Goal: Task Accomplishment & Management: Manage account settings

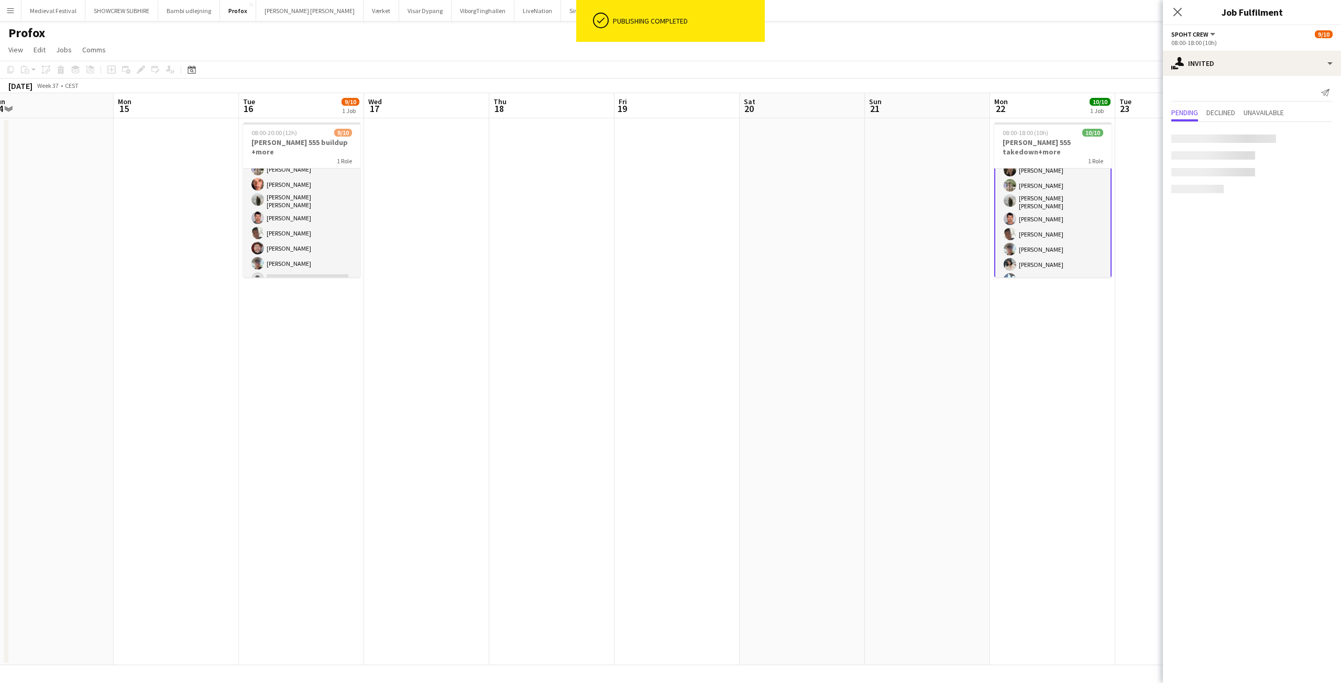
scroll to position [54, 0]
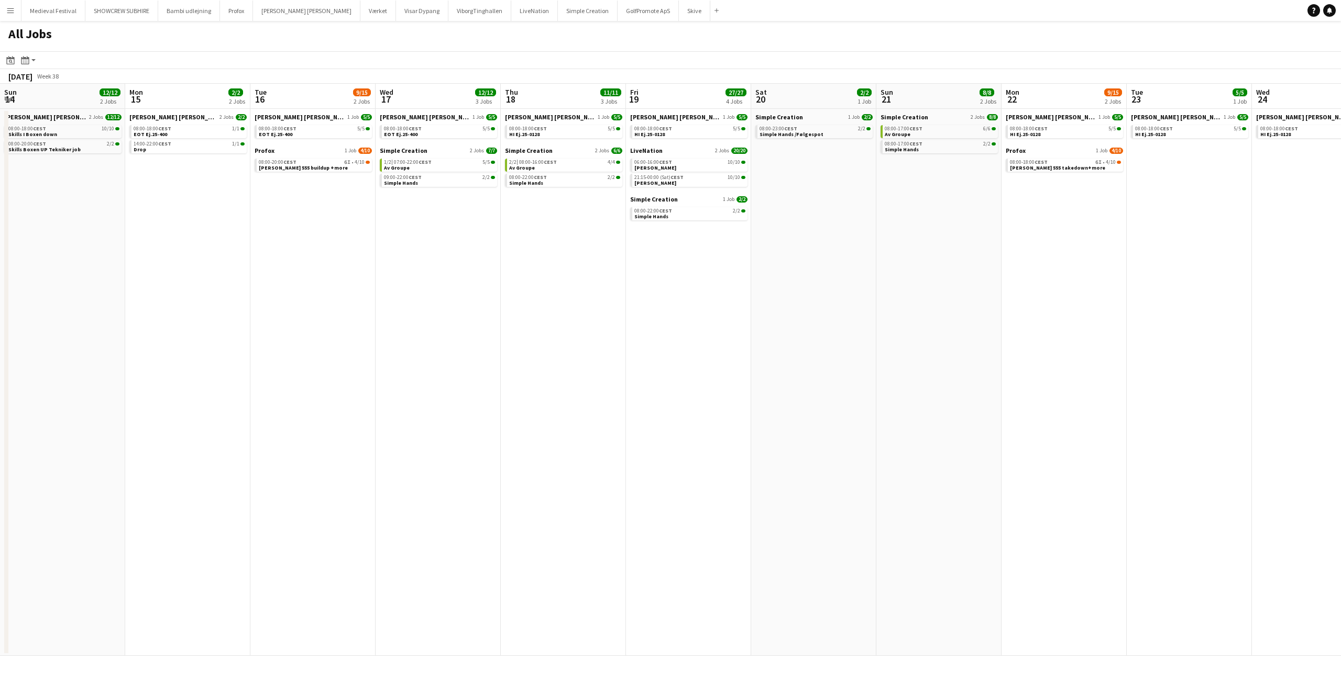
scroll to position [0, 378]
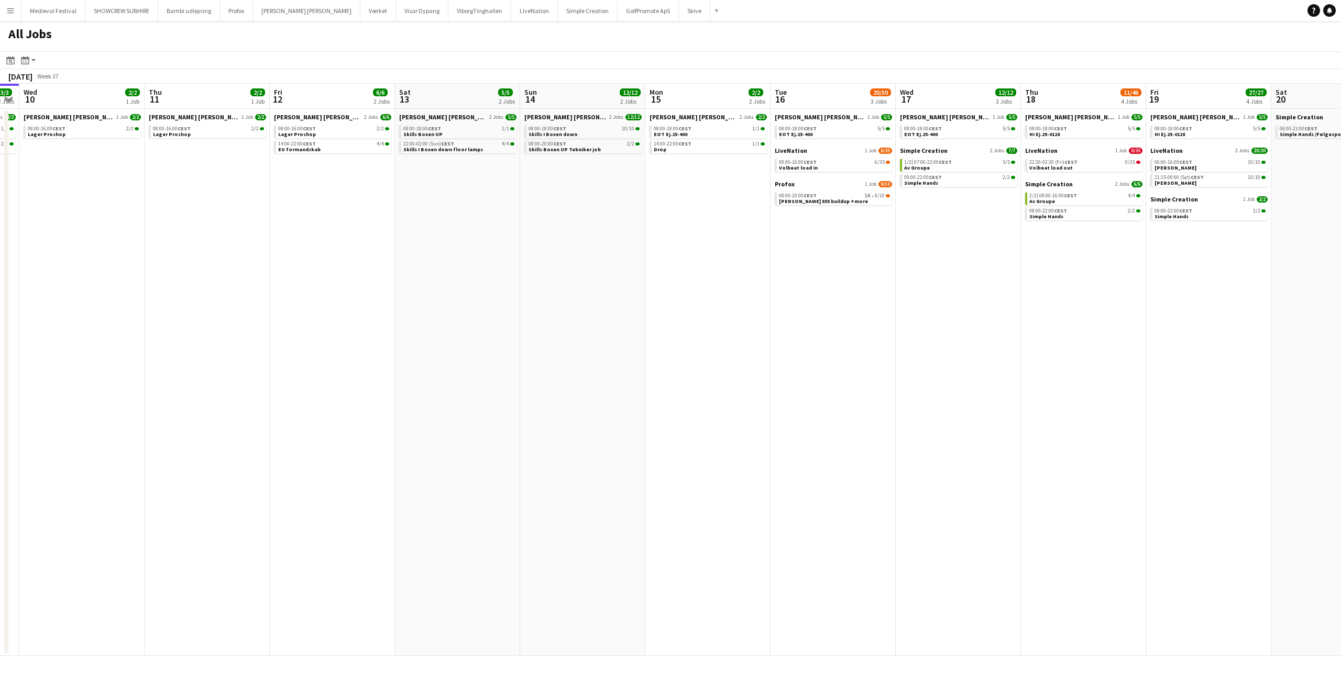
drag, startPoint x: 792, startPoint y: 225, endPoint x: 326, endPoint y: 222, distance: 466.6
click at [340, 223] on app-calendar-viewport "Sun 7 13/14 3 Jobs Mon 8 31/34 8 Jobs Tue 9 3/3 2 Jobs Wed 10 2/2 1 Job Thu 11 …" at bounding box center [670, 370] width 1341 height 572
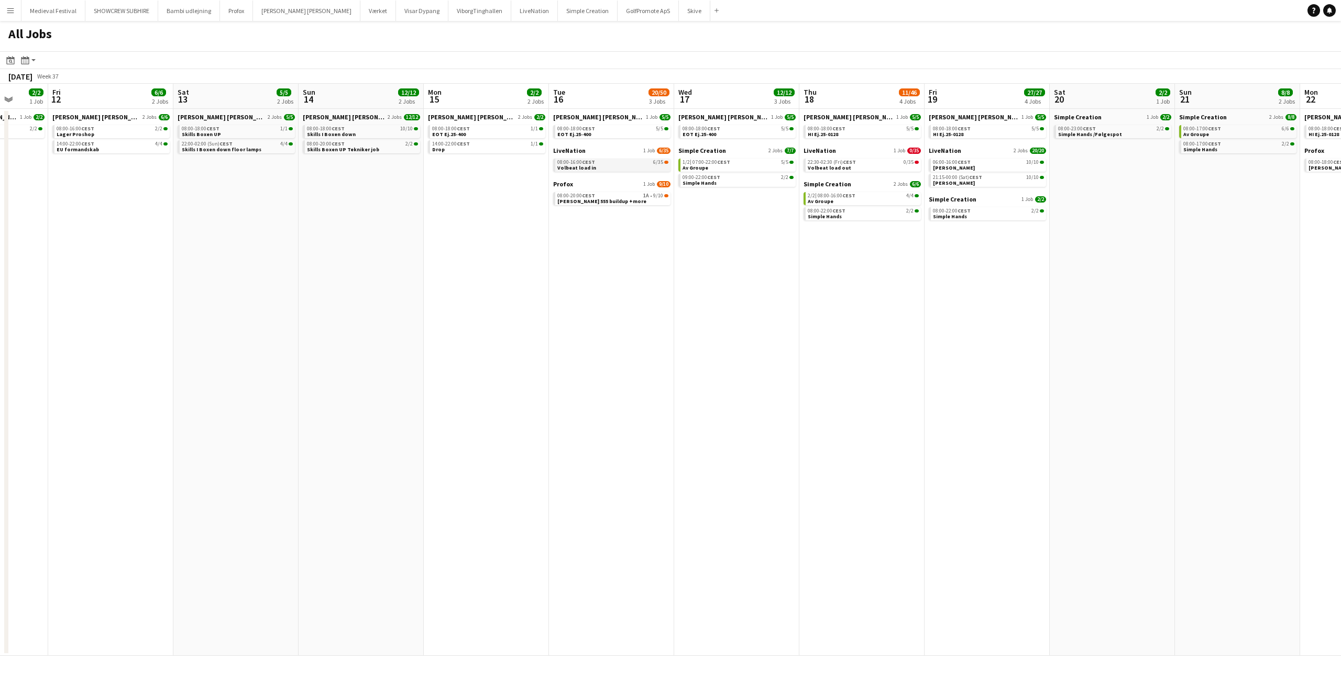
click at [619, 163] on div "08:00-16:00 CEST 6/35" at bounding box center [612, 162] width 111 height 5
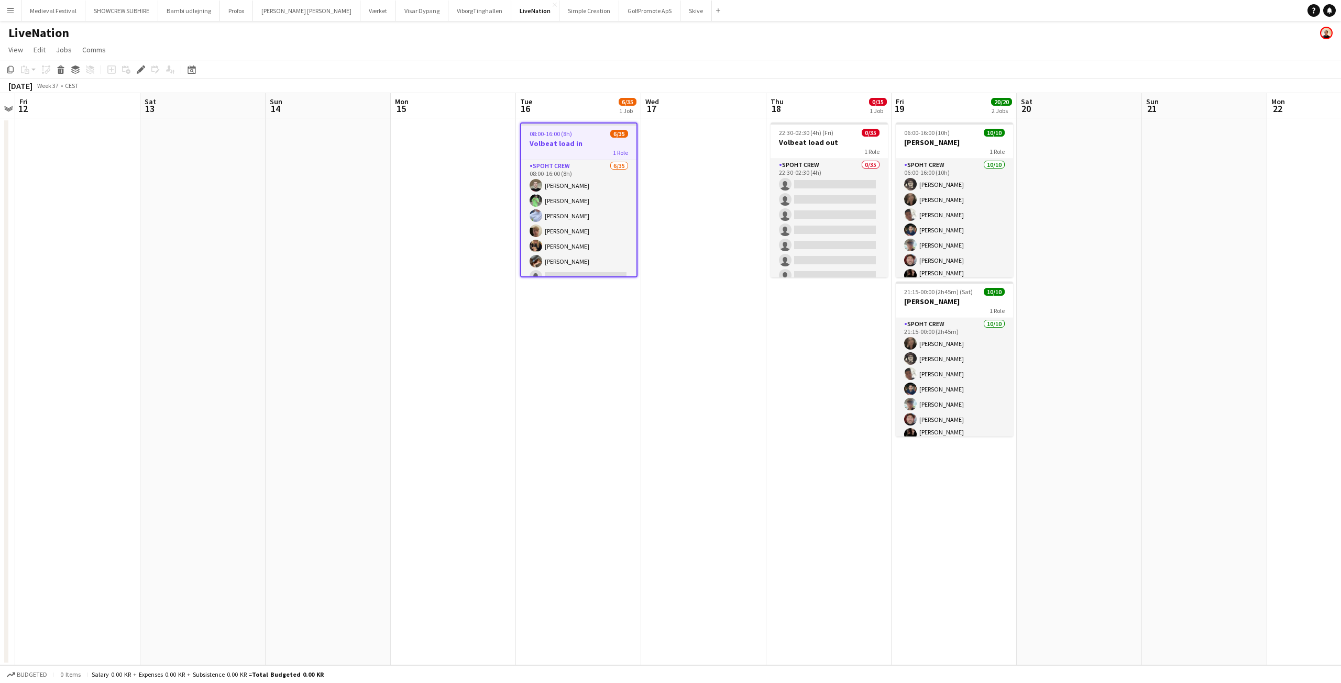
click at [577, 139] on h3 "Volbeat load in" at bounding box center [578, 143] width 115 height 9
click at [577, 139] on h3 "Volbeat load in" at bounding box center [578, 142] width 117 height 9
click at [140, 70] on icon at bounding box center [141, 70] width 6 height 6
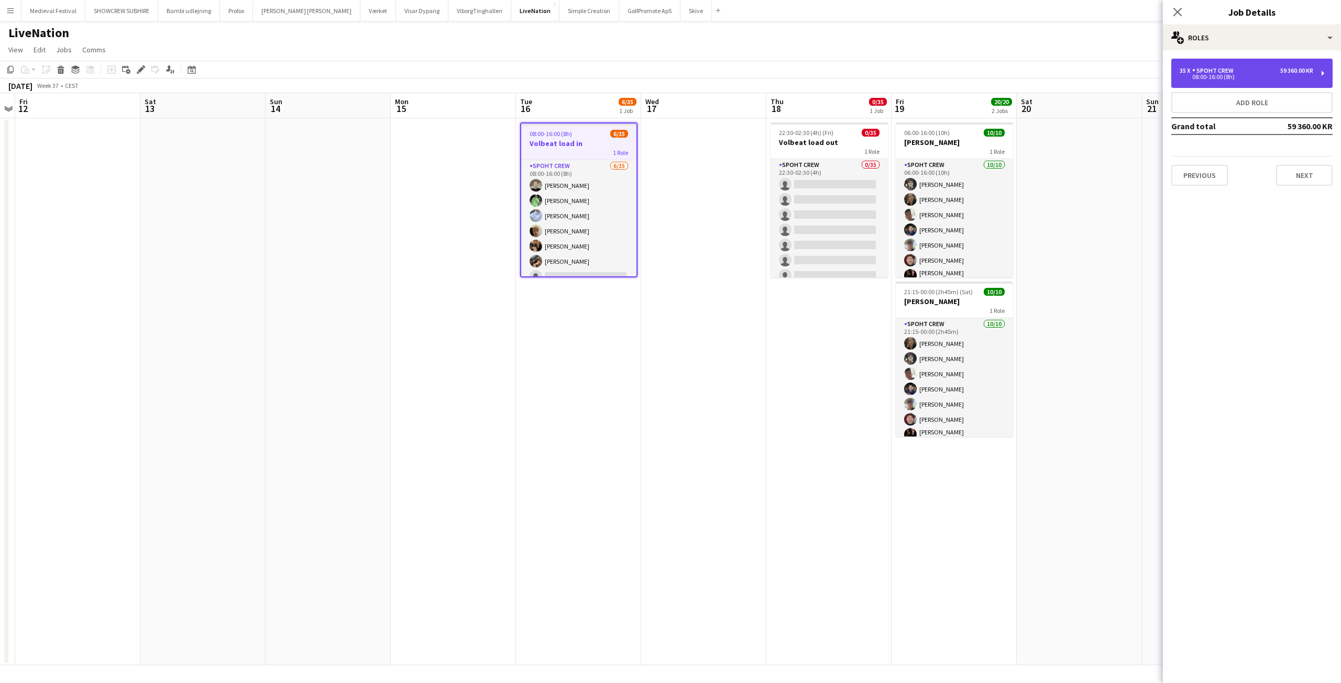
click at [1216, 71] on div "Spoht Crew" at bounding box center [1215, 70] width 46 height 7
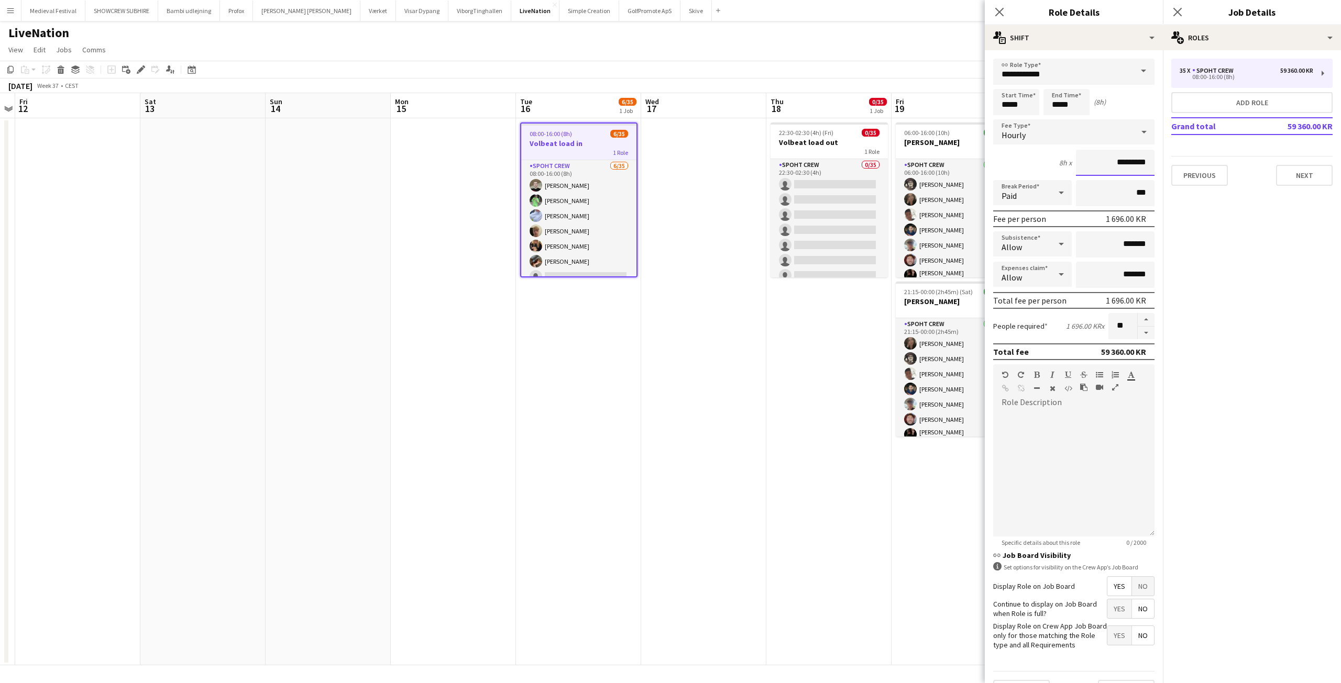
drag, startPoint x: 1114, startPoint y: 162, endPoint x: 1053, endPoint y: 162, distance: 60.7
click at [1053, 162] on div "8h x *********" at bounding box center [1073, 163] width 161 height 26
click at [1115, 161] on input "*********" at bounding box center [1115, 163] width 79 height 26
drag, startPoint x: 1115, startPoint y: 161, endPoint x: 1077, endPoint y: 161, distance: 38.8
click at [1079, 161] on input "*********" at bounding box center [1115, 163] width 79 height 26
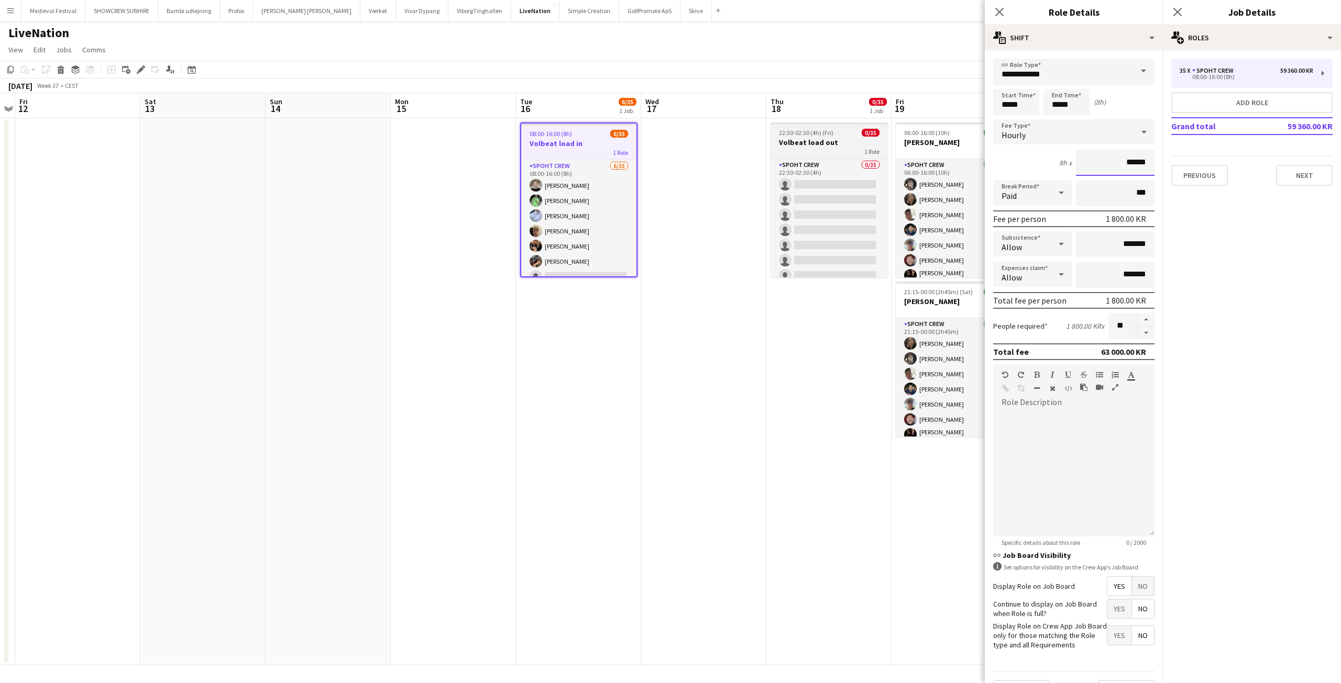
type input "******"
click at [811, 138] on h3 "Volbeat load out" at bounding box center [828, 142] width 117 height 9
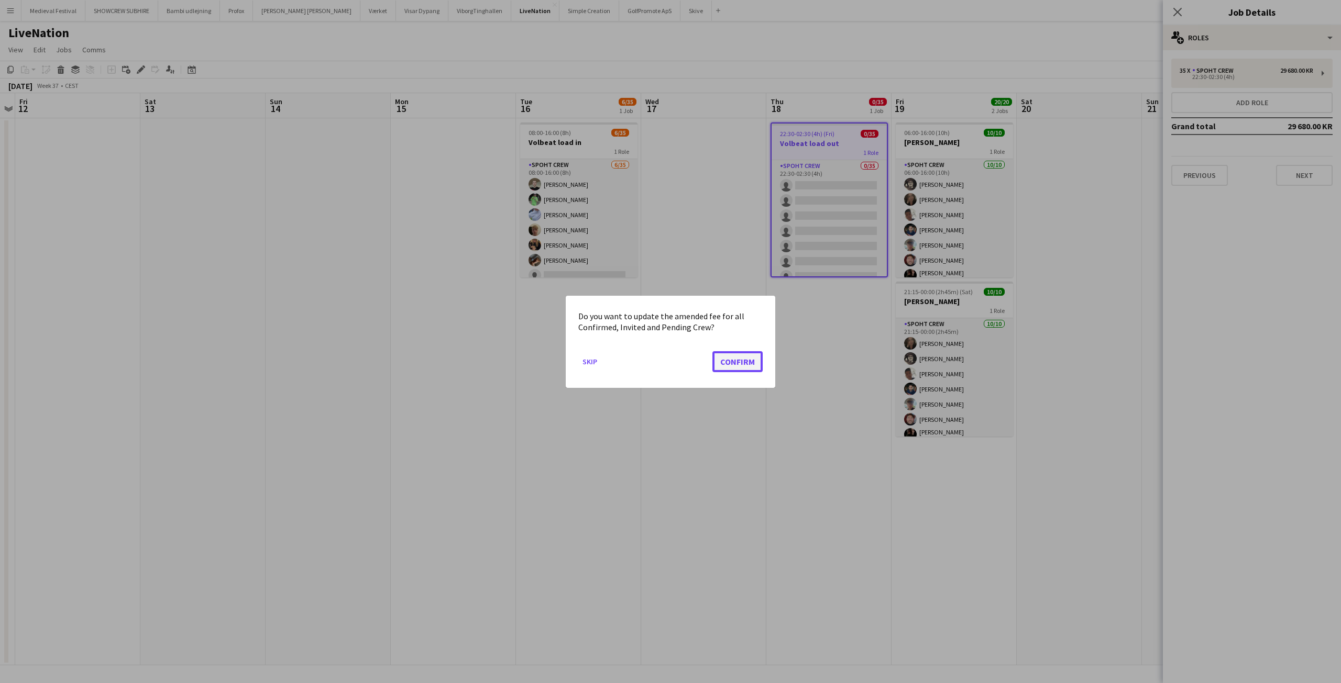
click at [725, 360] on button "Confirm" at bounding box center [737, 361] width 50 height 21
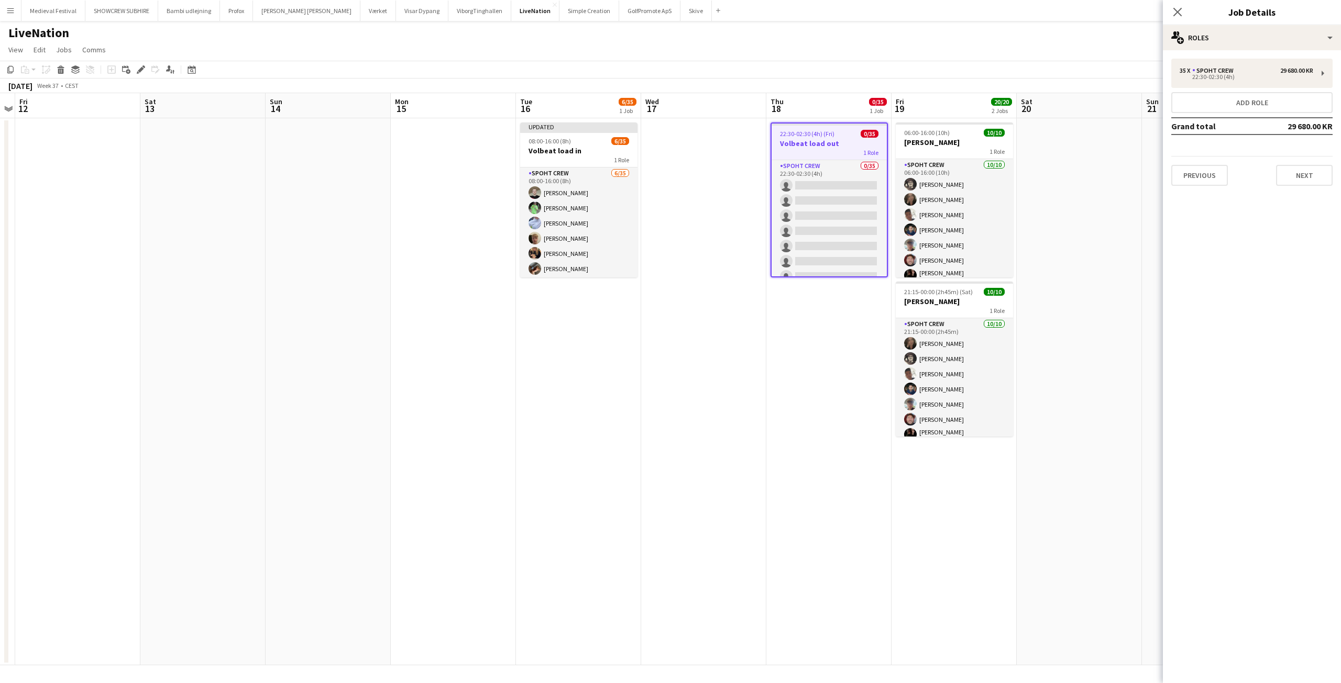
click at [805, 138] on app-job-card "22:30-02:30 (4h) (Fri) 0/35 Volbeat load out 1 Role Spoht Crew 0/35 22:30-02:30…" at bounding box center [828, 200] width 117 height 155
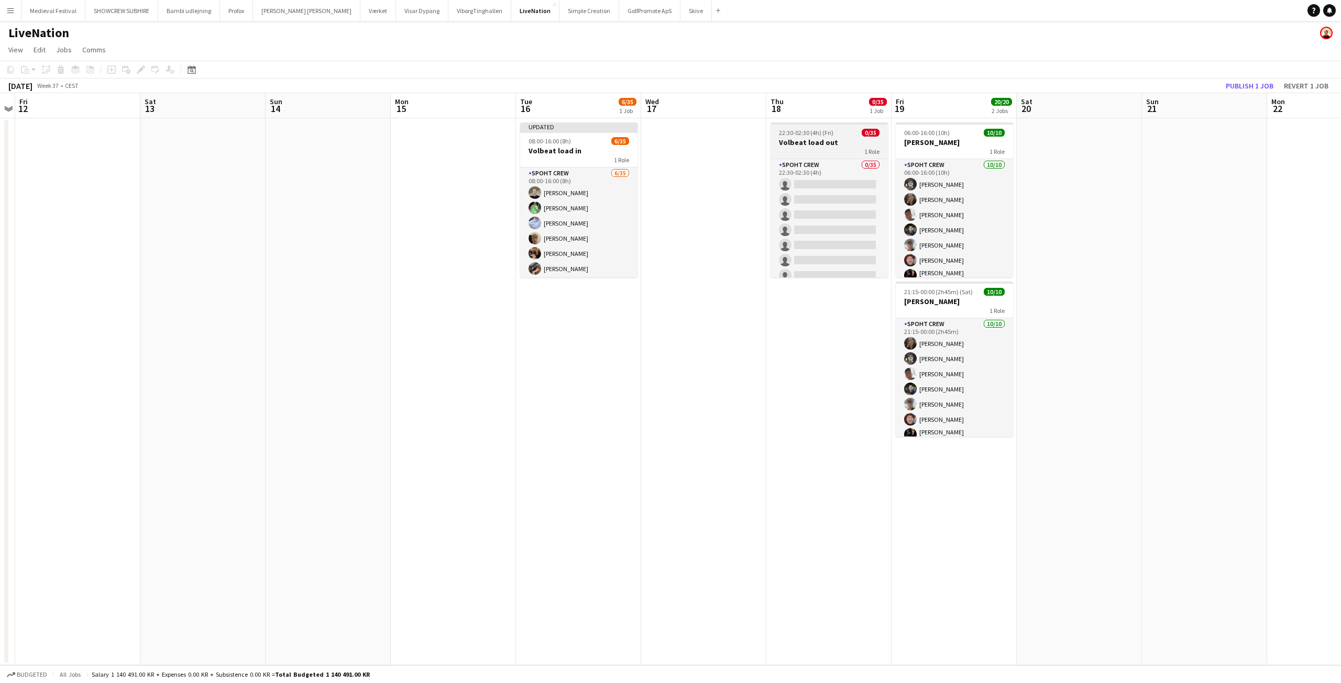
click at [805, 138] on h3 "Volbeat load out" at bounding box center [828, 142] width 117 height 9
click at [142, 70] on icon at bounding box center [141, 70] width 6 height 6
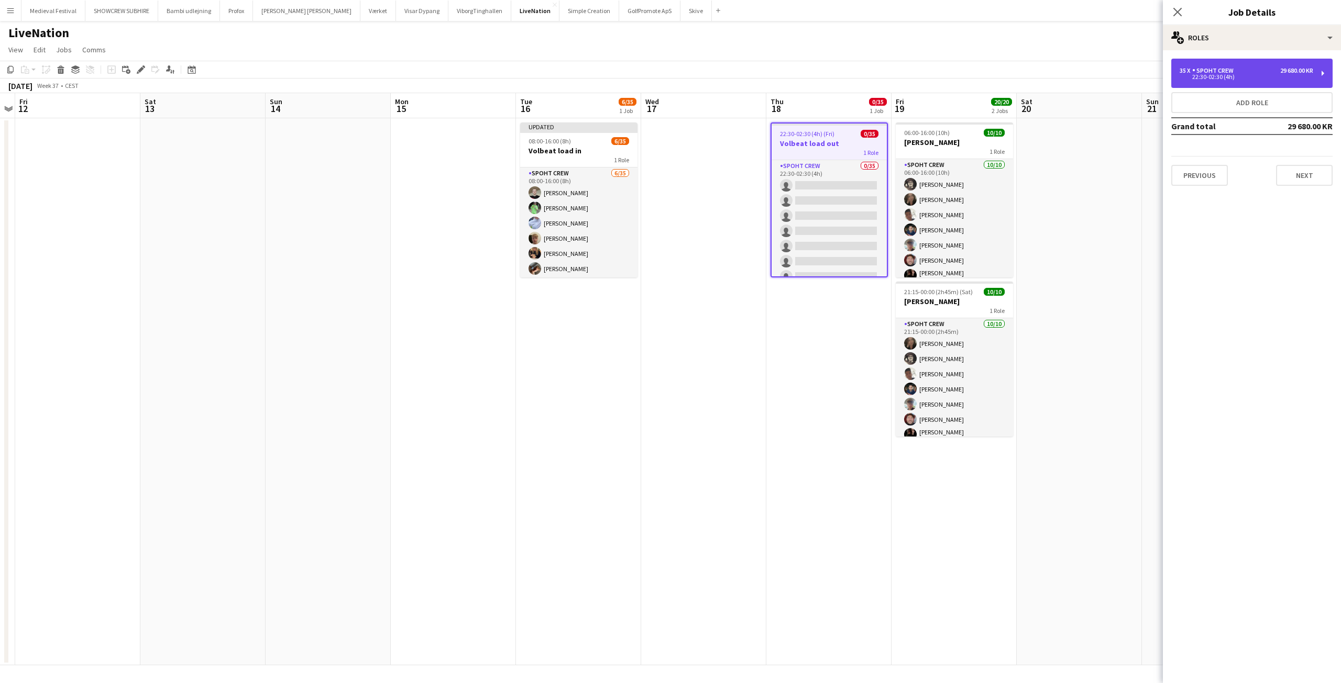
click at [1291, 68] on div "29 680.00 KR" at bounding box center [1296, 70] width 33 height 7
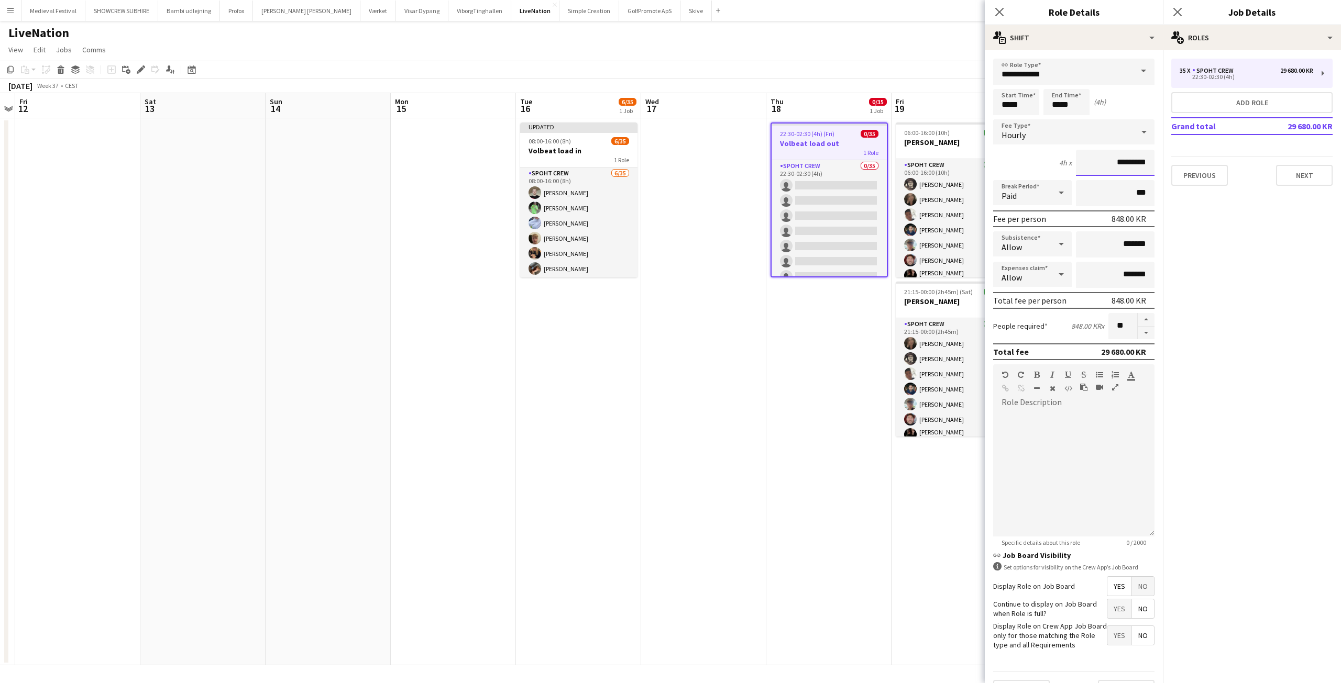
drag, startPoint x: 1115, startPoint y: 161, endPoint x: 1059, endPoint y: 153, distance: 56.5
click at [1063, 154] on div "4h x *********" at bounding box center [1073, 163] width 161 height 26
type input "*********"
click at [784, 348] on app-date-cell "22:30-02:30 (4h) (Fri) 0/35 Volbeat load out 1 Role Spoht Crew 0/35 22:30-02:30…" at bounding box center [828, 391] width 125 height 547
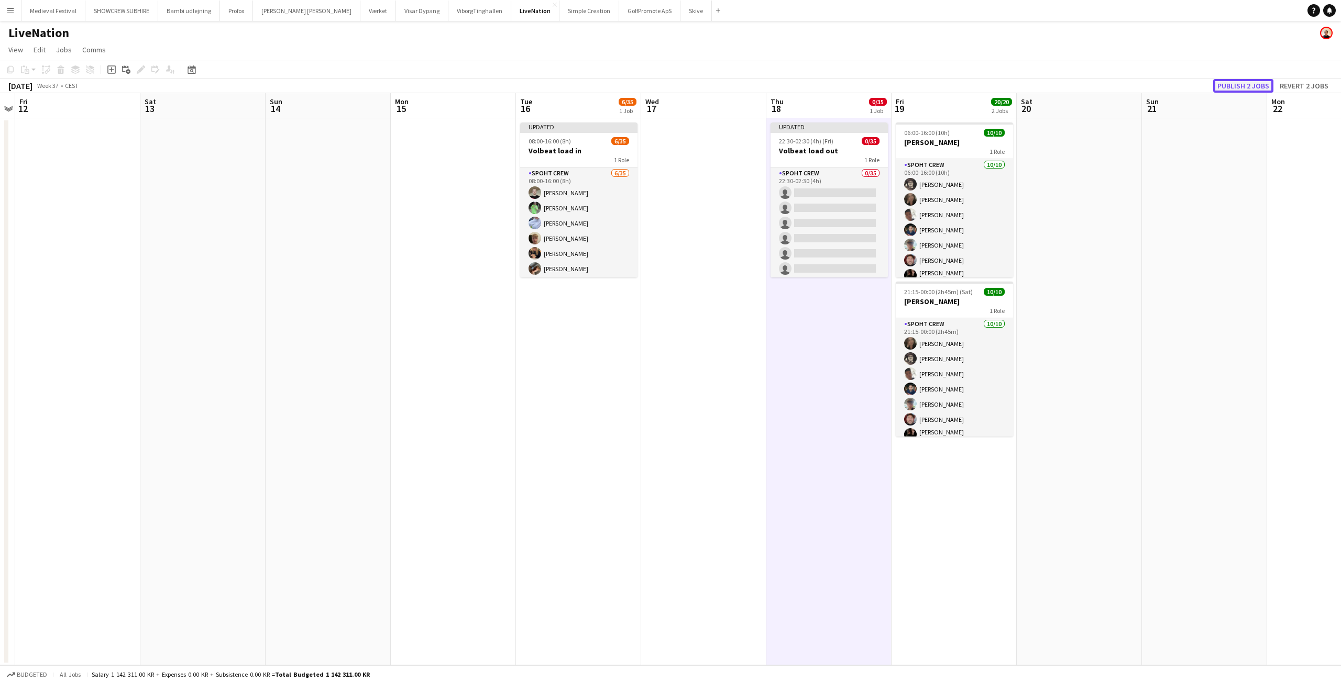
click at [1234, 83] on button "Publish 2 jobs" at bounding box center [1243, 86] width 60 height 14
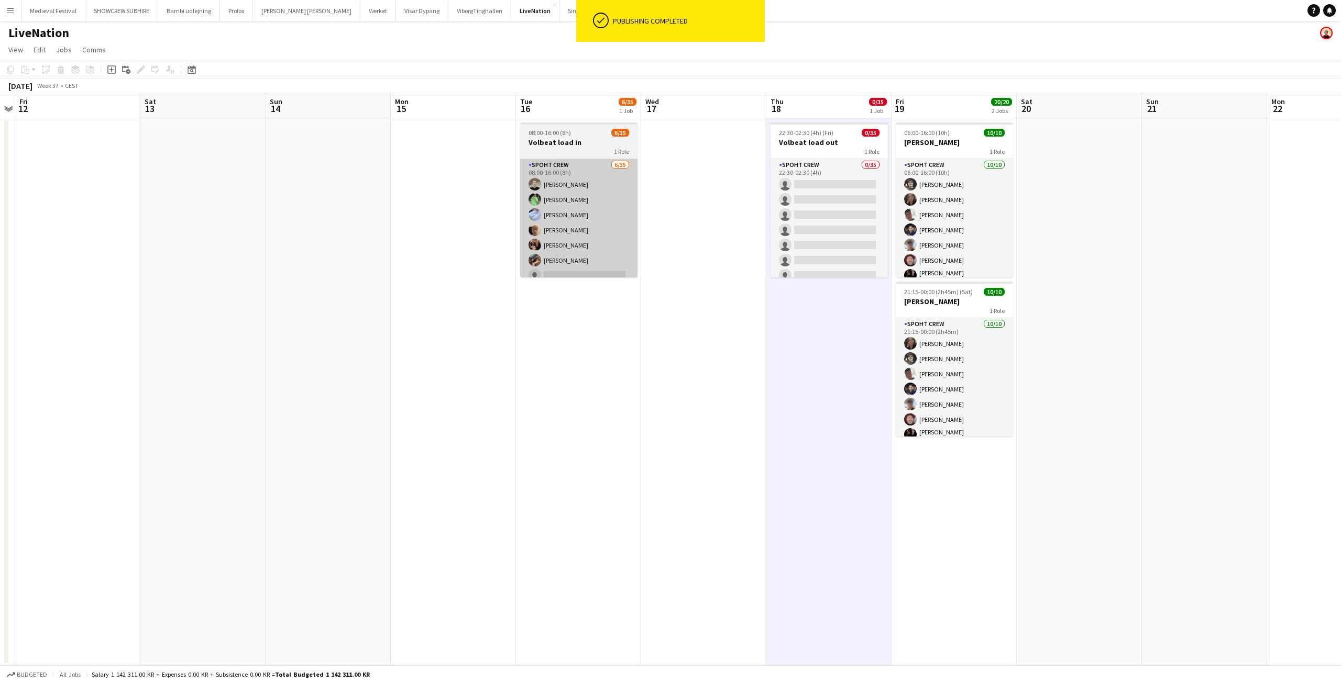
click at [582, 215] on app-card-role "Spoht Crew 6/35 08:00-16:00 (8h) [PERSON_NAME] [PERSON_NAME] [PERSON_NAME] [PER…" at bounding box center [578, 435] width 117 height 552
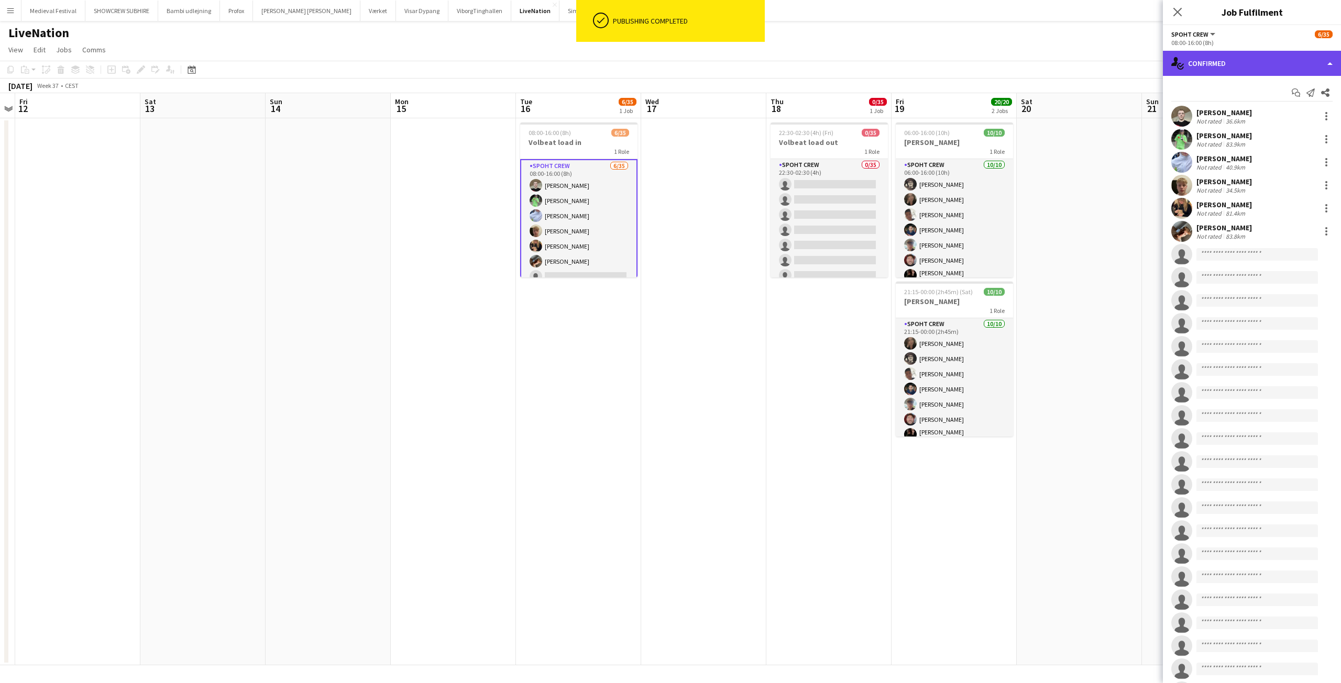
click at [1248, 63] on div "single-neutral-actions-check-2 Confirmed" at bounding box center [1252, 63] width 178 height 25
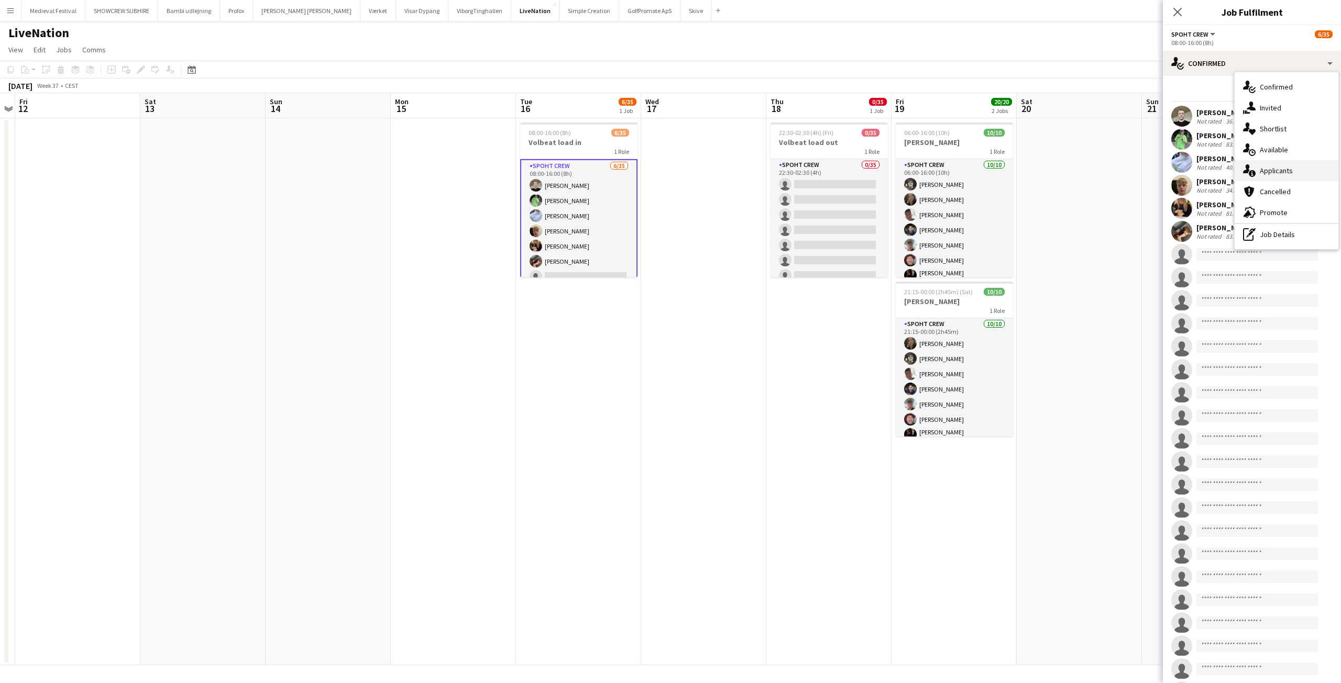
click at [1264, 171] on span "Applicants" at bounding box center [1275, 170] width 33 height 9
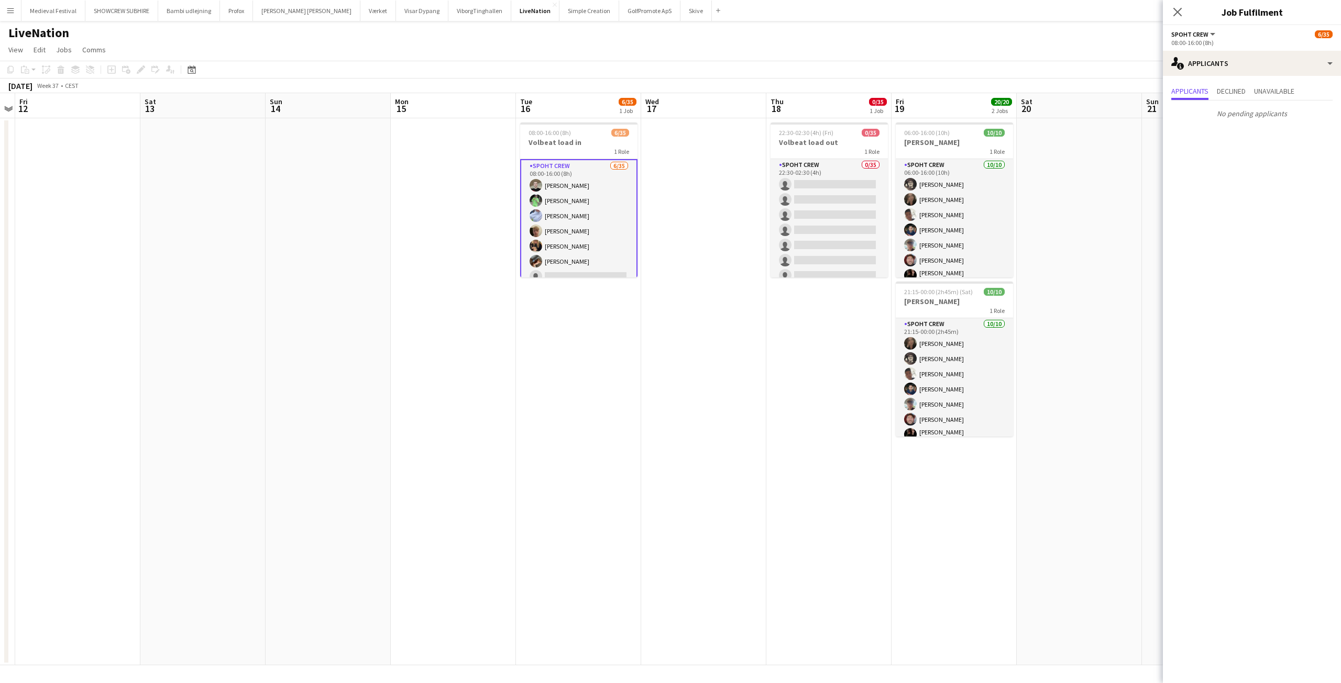
click at [593, 224] on app-card-role "Spoht Crew 6/35 08:00-16:00 (8h) [PERSON_NAME] [PERSON_NAME] [PERSON_NAME] [PER…" at bounding box center [578, 436] width 117 height 554
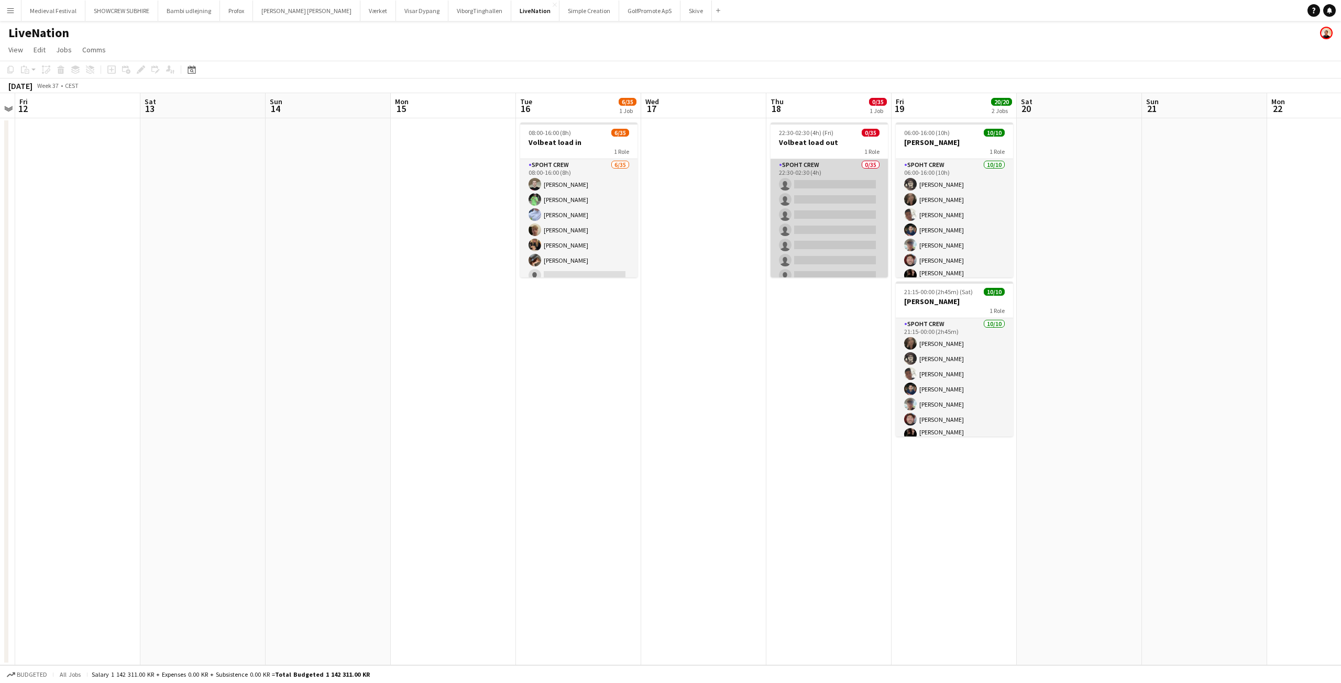
click at [850, 209] on app-card-role "Spoht Crew 0/35 22:30-02:30 (4h) single-neutral-actions single-neutral-actions …" at bounding box center [828, 435] width 117 height 552
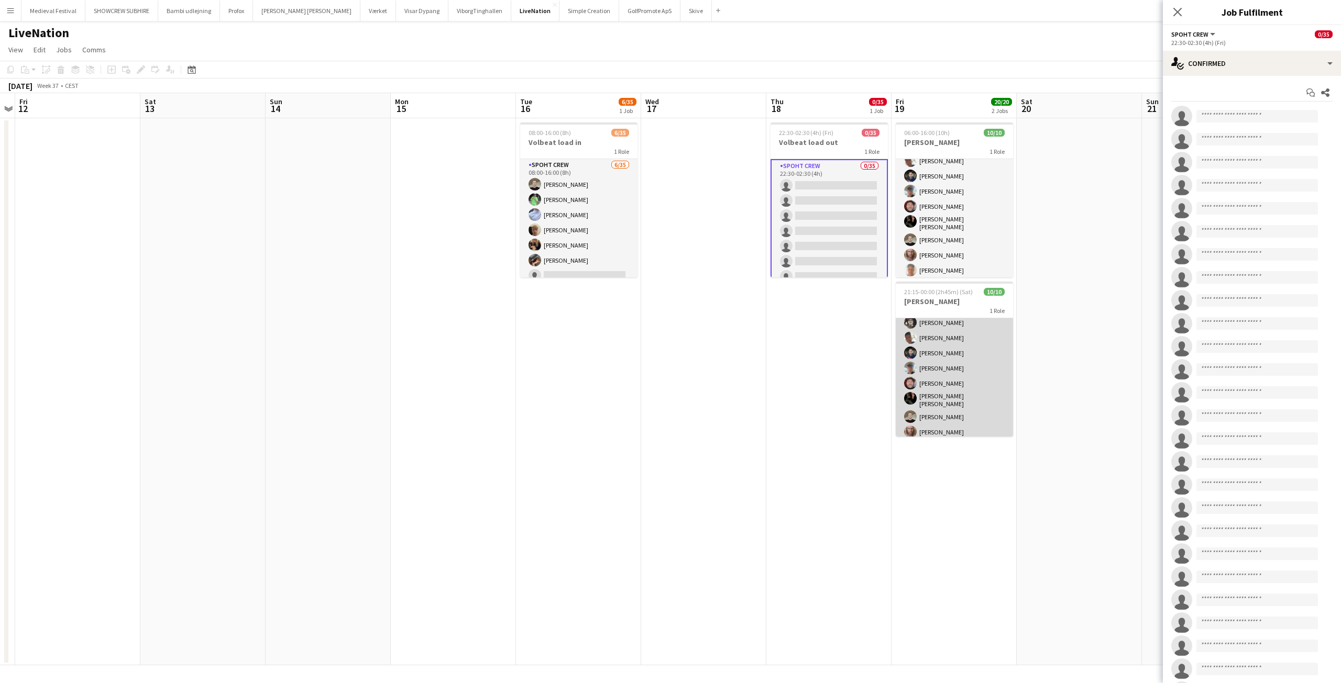
scroll to position [54, 0]
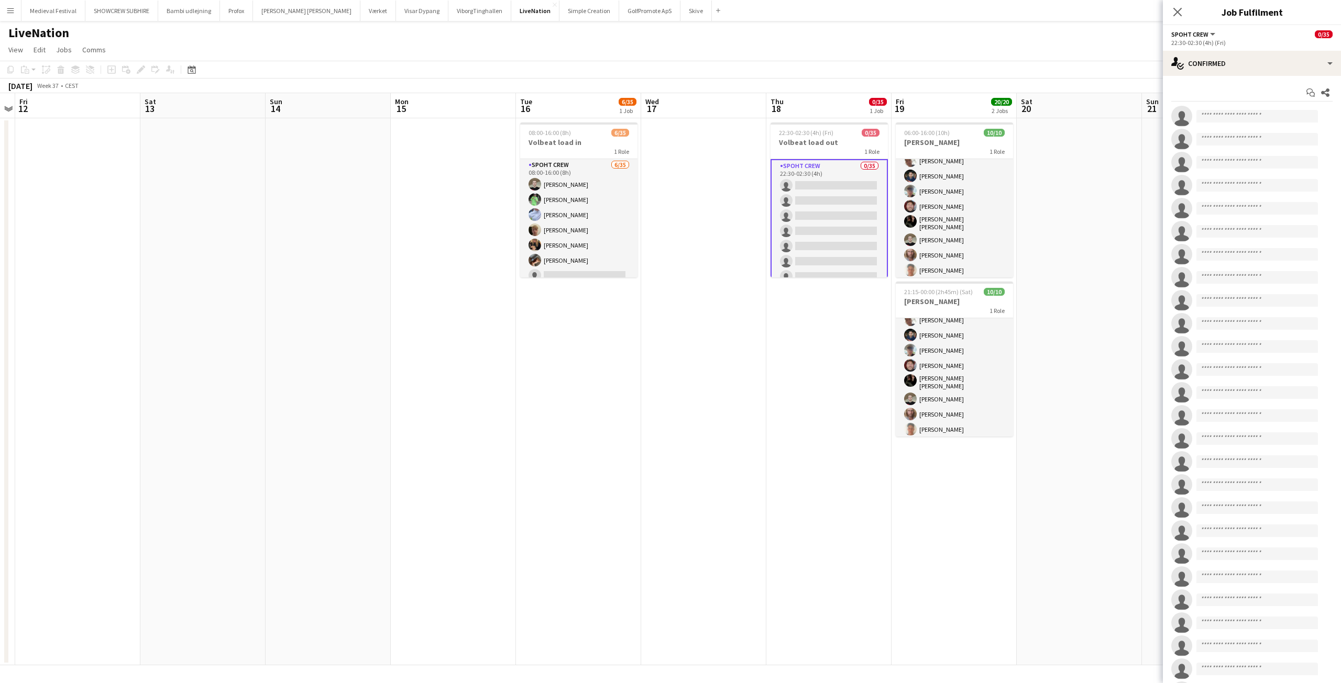
click at [855, 336] on app-date-cell "22:30-02:30 (4h) (Fri) 0/35 Volbeat load out 1 Role Spoht Crew 0/35 22:30-02:30…" at bounding box center [828, 391] width 125 height 547
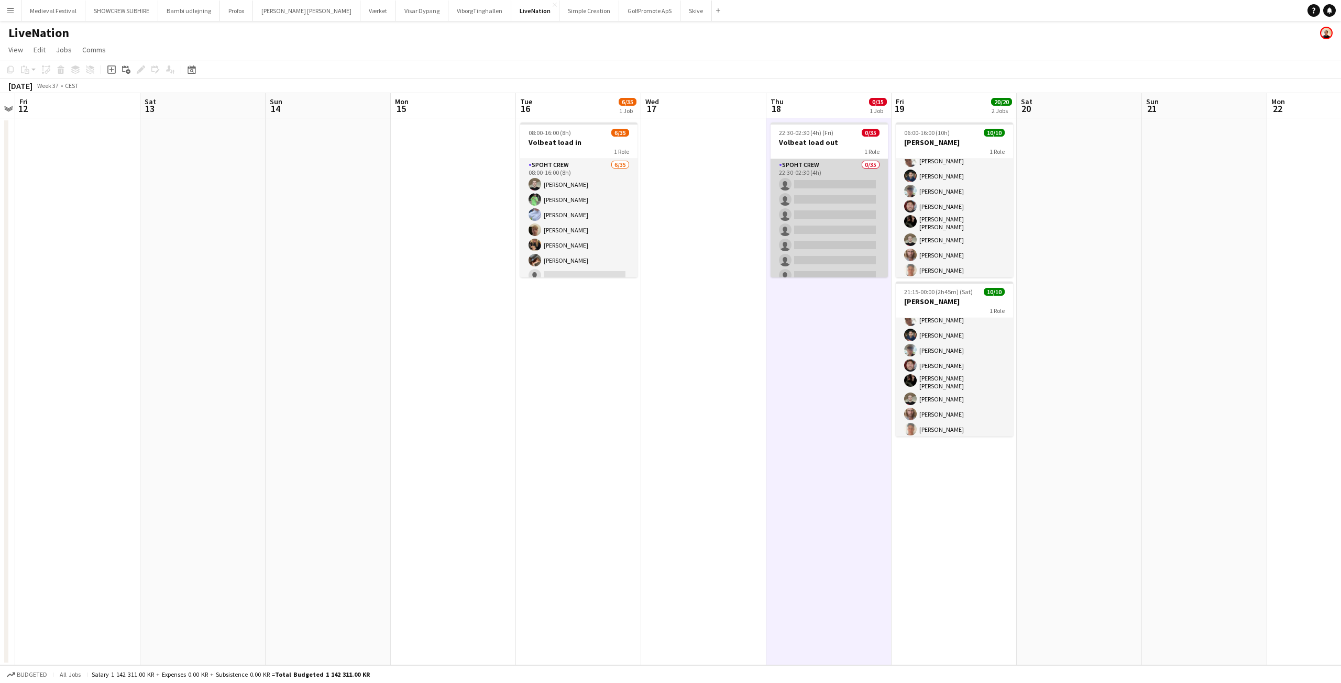
click at [825, 220] on app-card-role "Spoht Crew 0/35 22:30-02:30 (4h) single-neutral-actions single-neutral-actions …" at bounding box center [828, 435] width 117 height 552
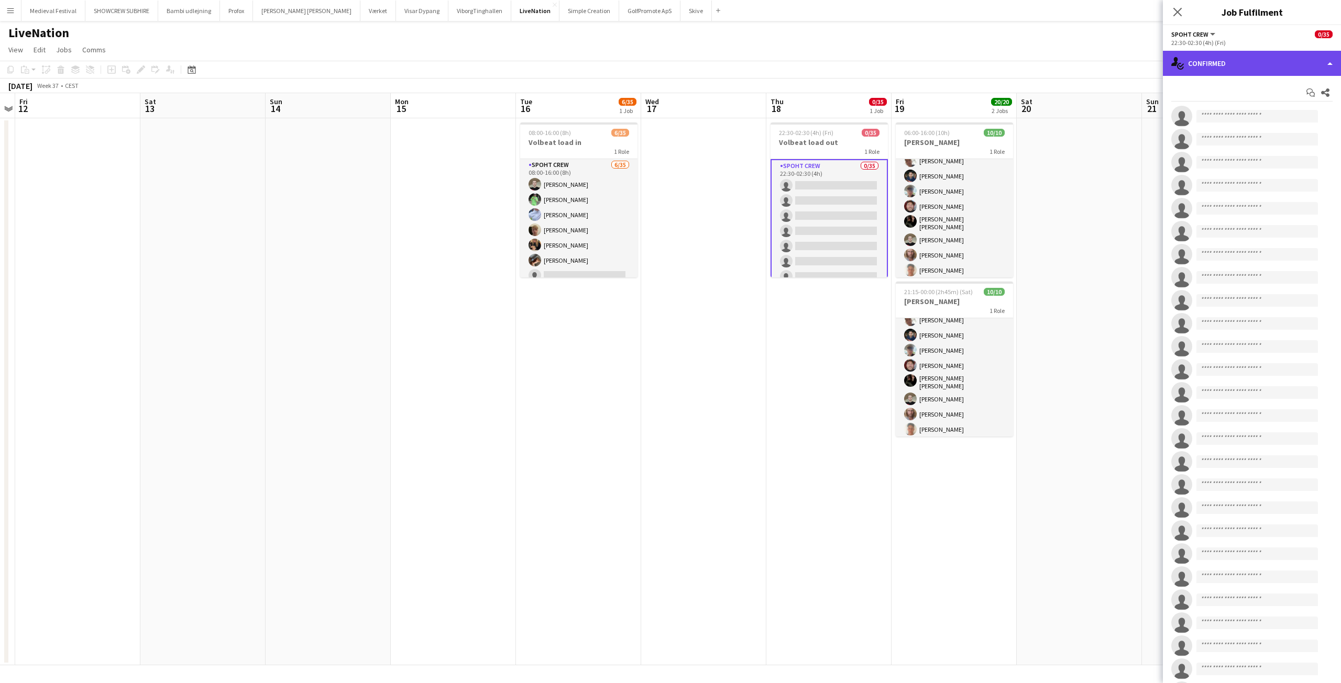
click at [1243, 70] on div "single-neutral-actions-check-2 Confirmed" at bounding box center [1252, 63] width 178 height 25
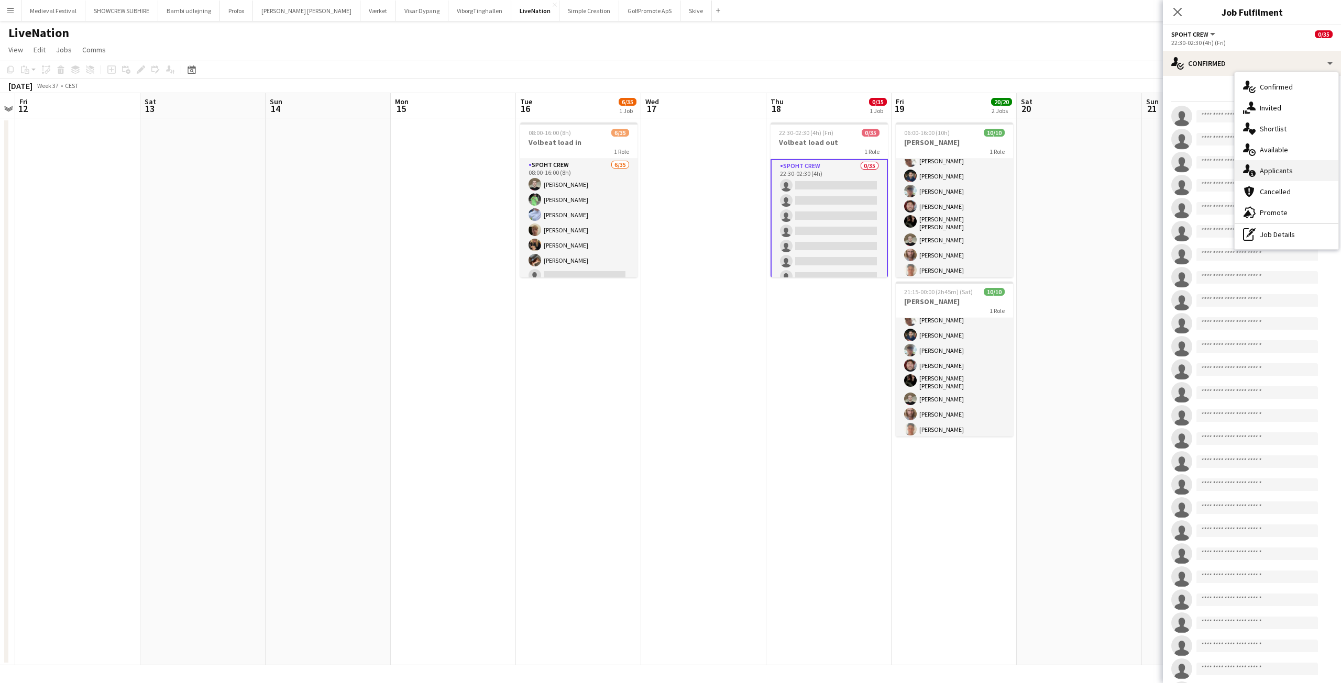
click at [1279, 171] on span "Applicants" at bounding box center [1275, 170] width 33 height 9
